Goal: Check status: Check status

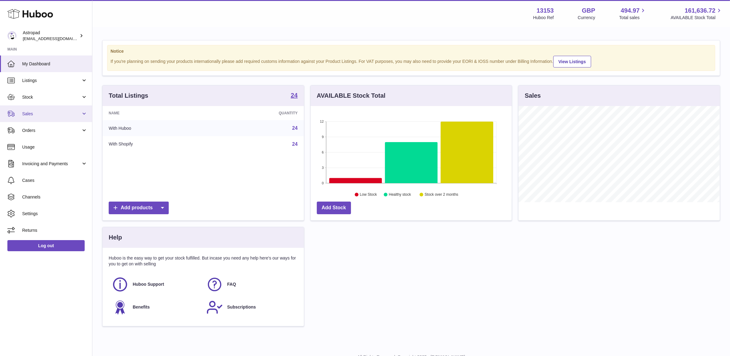
scroll to position [96, 201]
click at [43, 117] on link "Sales" at bounding box center [46, 113] width 92 height 17
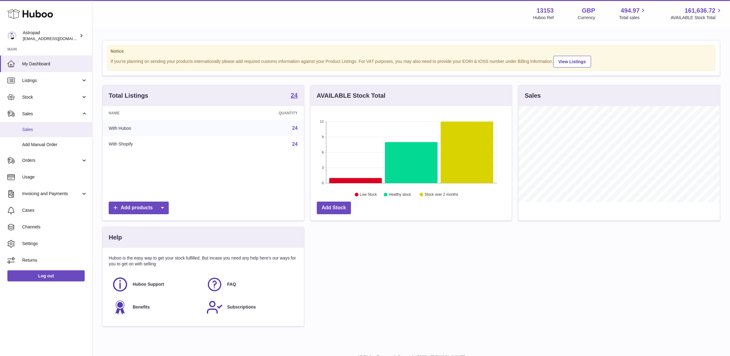
click at [43, 130] on span "Sales" at bounding box center [54, 130] width 65 height 6
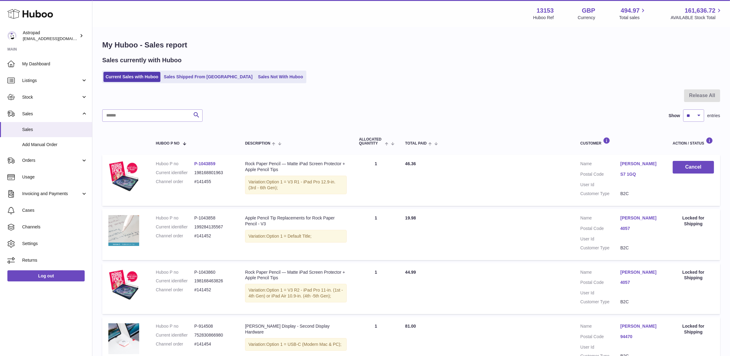
click at [196, 82] on ul "Current Sales with Huboo Sales Shipped From [GEOGRAPHIC_DATA] Sales Not With Hu…" at bounding box center [204, 77] width 204 height 13
click at [196, 79] on link "Sales Shipped From [GEOGRAPHIC_DATA]" at bounding box center [208, 77] width 93 height 10
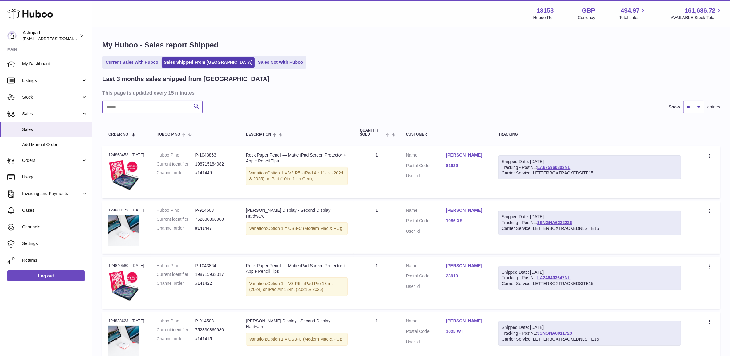
click at [156, 111] on input "text" at bounding box center [152, 107] width 100 height 12
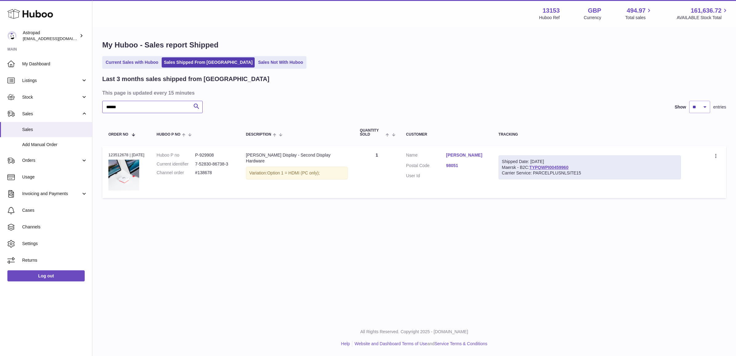
type input "******"
click at [208, 173] on dd "#138678" at bounding box center [214, 173] width 38 height 6
copy tr "#138678 Description"
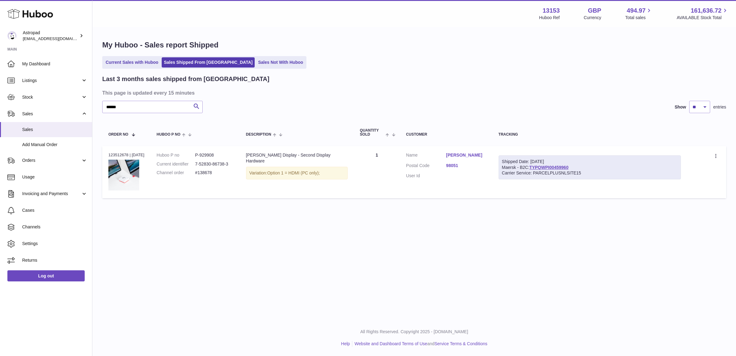
click at [123, 151] on td "Order no 123512678 | [DATE]" at bounding box center [126, 172] width 48 height 52
click at [124, 151] on td "Order no 123512678 | [DATE]" at bounding box center [126, 172] width 48 height 52
copy div "123512678"
